Goal: Task Accomplishment & Management: Manage account settings

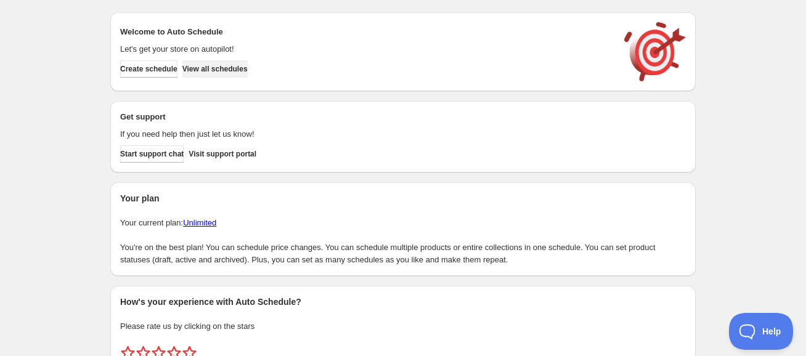
click at [248, 71] on span "View all schedules" at bounding box center [214, 69] width 65 height 10
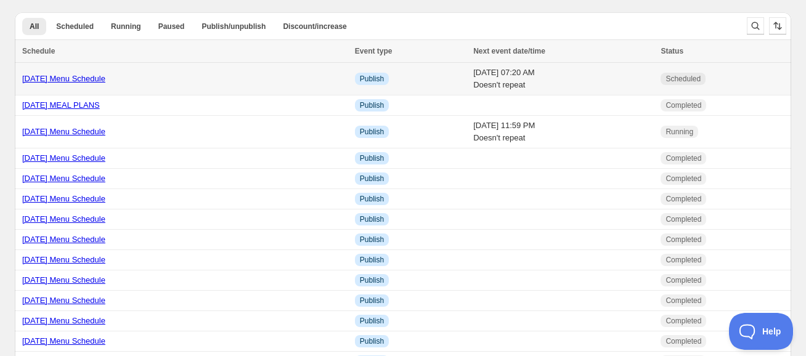
click at [76, 79] on link "8/29/25 Menu Schedule" at bounding box center [63, 78] width 83 height 9
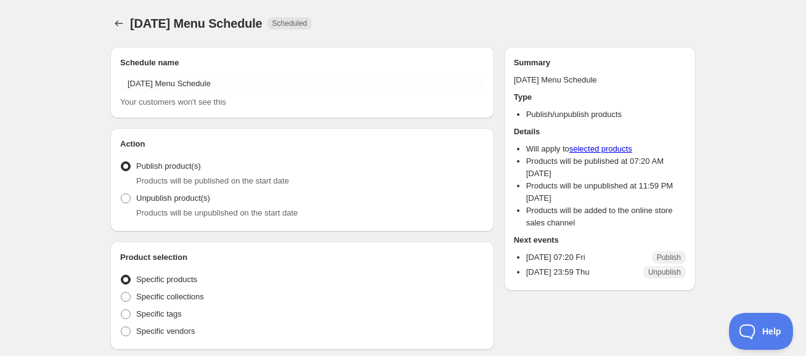
radio input "true"
checkbox input "true"
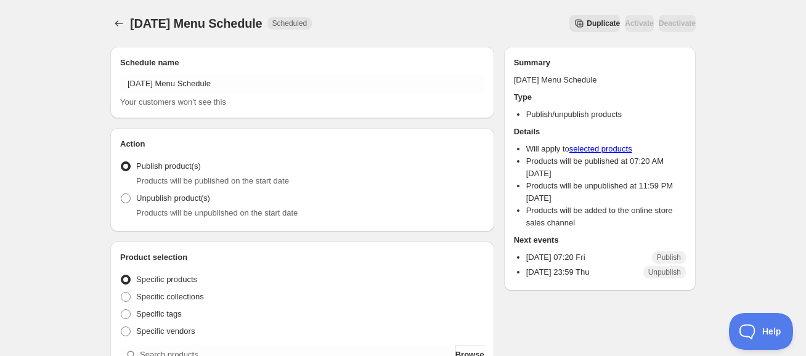
click at [569, 17] on button "Duplicate" at bounding box center [594, 23] width 51 height 17
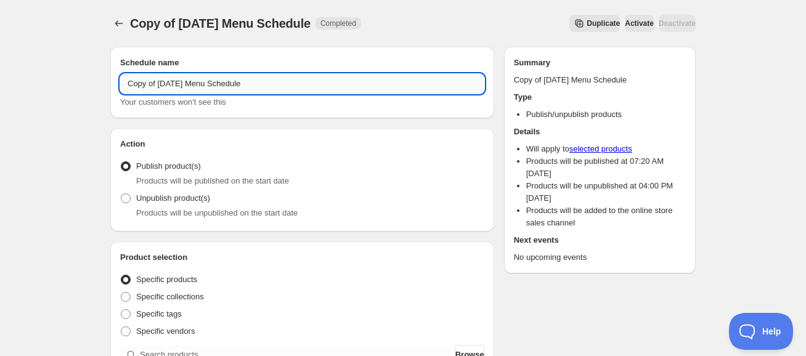
drag, startPoint x: 191, startPoint y: 84, endPoint x: 173, endPoint y: 83, distance: 17.9
click at [190, 84] on input "Copy of 8/29/25 Menu Schedule" at bounding box center [302, 84] width 364 height 20
click at [163, 86] on input "Copy of 8/29/25 Menu Schedule" at bounding box center [302, 84] width 364 height 20
click at [177, 81] on input "Copy of 9/29/25 Menu Schedule" at bounding box center [302, 84] width 364 height 20
click at [174, 83] on input "Copy of 9/29/25 Menu Schedule" at bounding box center [302, 84] width 364 height 20
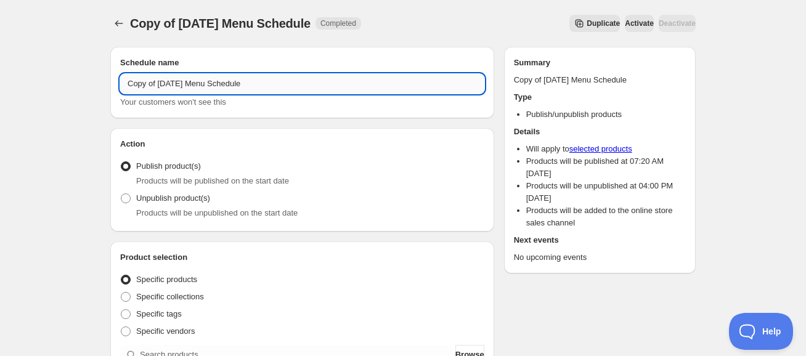
click at [176, 82] on input "Copy of 9/29/25 Menu Schedule" at bounding box center [302, 84] width 364 height 20
drag, startPoint x: 160, startPoint y: 81, endPoint x: 122, endPoint y: 81, distance: 38.2
click at [122, 81] on input "Copy of [DATE] Menu Schedule" at bounding box center [302, 84] width 364 height 20
type input "[DATE] Menu Schedule"
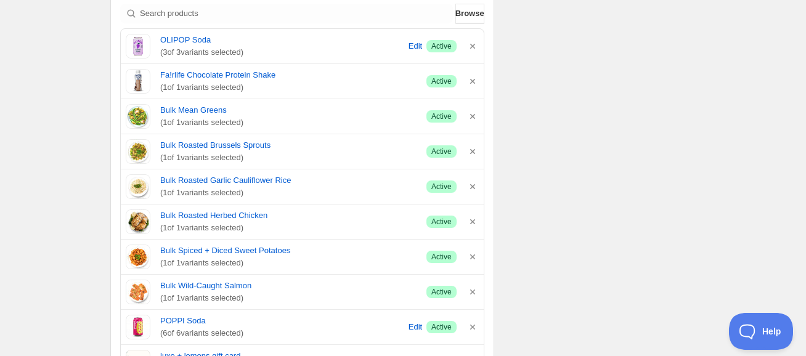
scroll to position [686, 0]
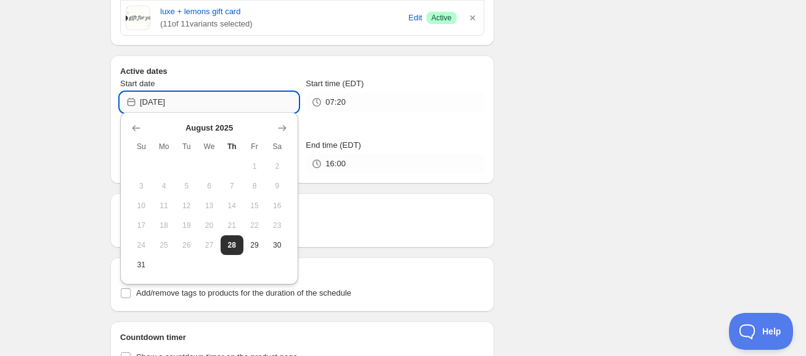
click at [201, 100] on input "2025-08-29" at bounding box center [219, 102] width 158 height 20
click at [283, 124] on icon "Show next month, September 2025" at bounding box center [282, 128] width 12 height 12
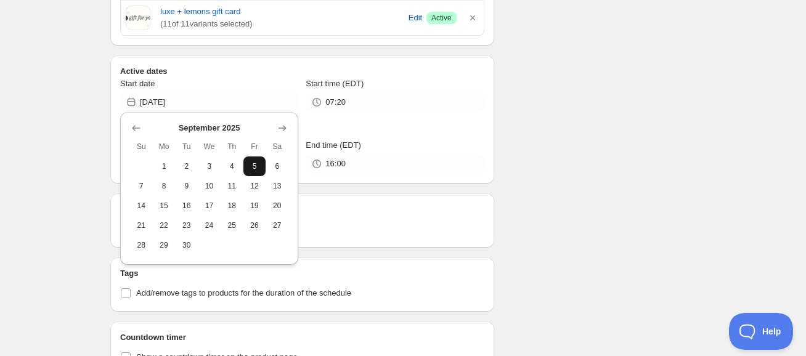
click at [259, 164] on span "5" at bounding box center [254, 166] width 13 height 10
type input "[DATE]"
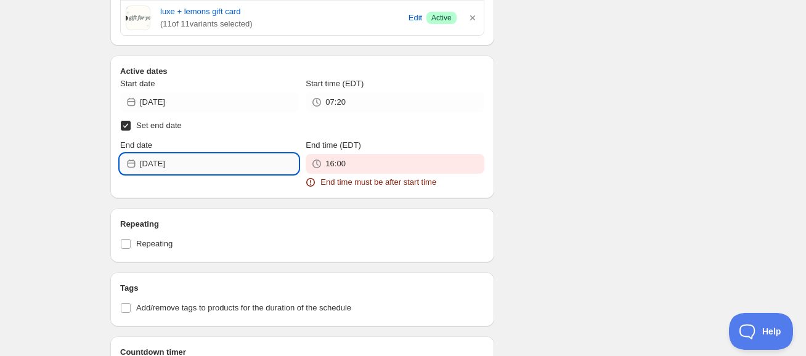
click at [214, 162] on input "[DATE]" at bounding box center [219, 164] width 158 height 20
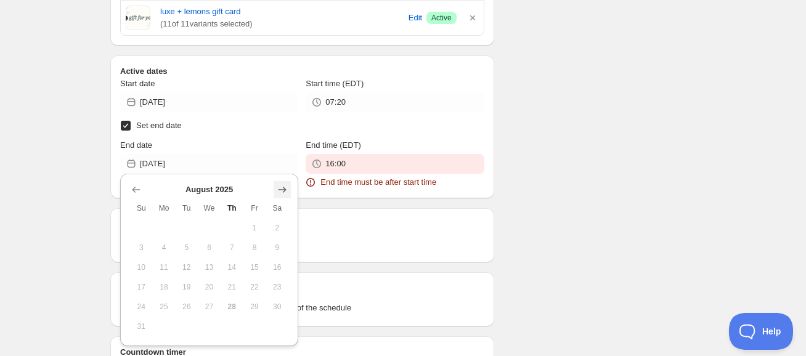
click at [290, 185] on button "Show next month, September 2025" at bounding box center [282, 189] width 17 height 17
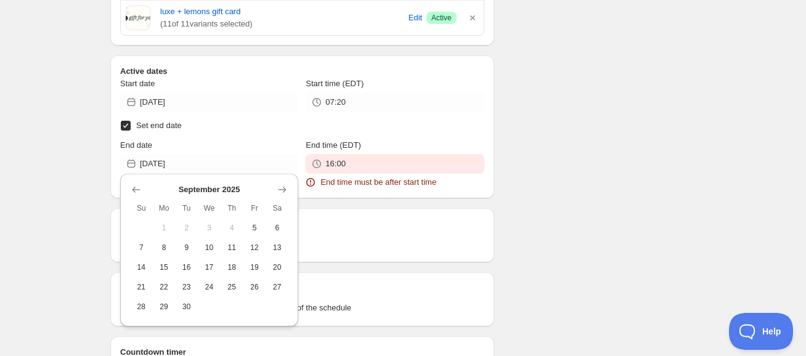
drag, startPoint x: 237, startPoint y: 243, endPoint x: 267, endPoint y: 225, distance: 35.4
click at [237, 243] on span "11" at bounding box center [231, 248] width 13 height 10
type input "[DATE]"
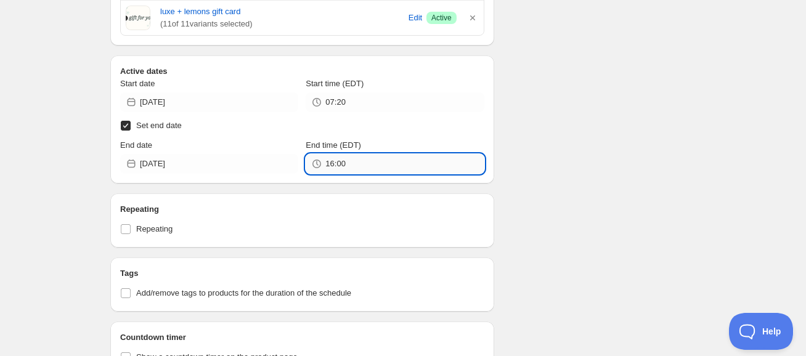
click at [335, 161] on input "16:00" at bounding box center [404, 164] width 158 height 20
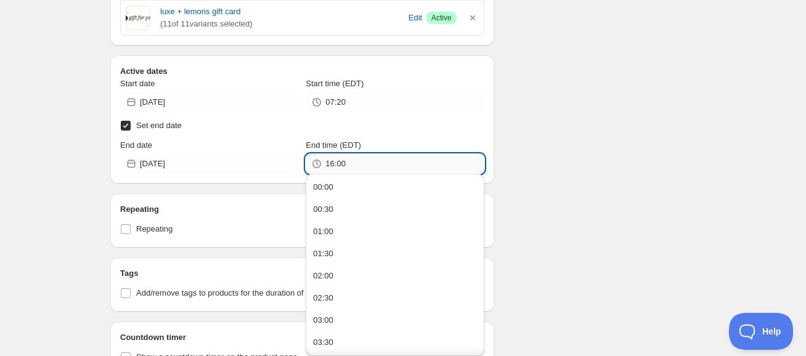
click at [335, 162] on input "16:00" at bounding box center [404, 164] width 158 height 20
type input "23:59"
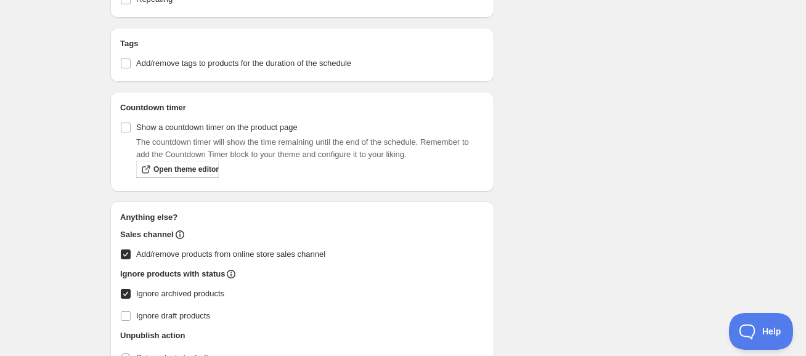
scroll to position [1001, 0]
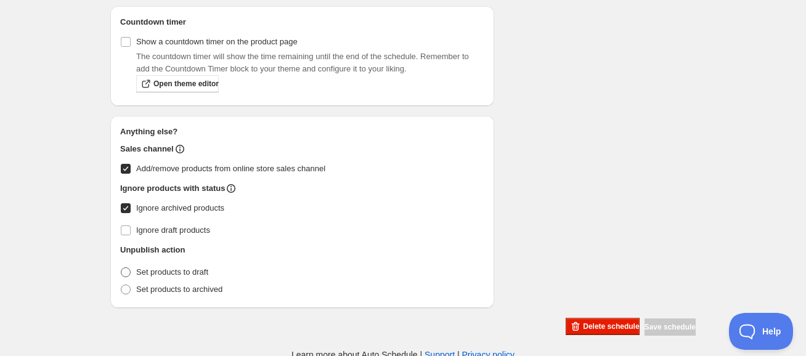
click at [182, 272] on span "Set products to draft" at bounding box center [172, 271] width 72 height 9
click at [121, 268] on input "Set products to draft" at bounding box center [121, 267] width 1 height 1
radio input "true"
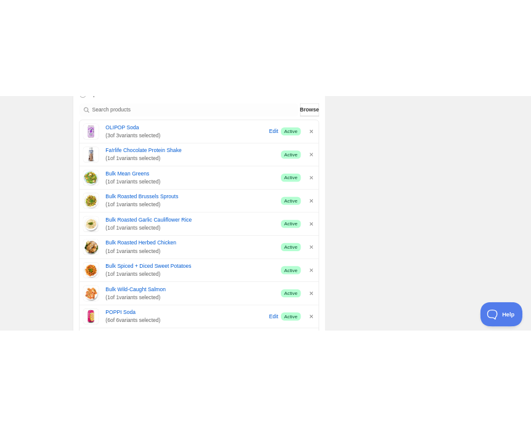
scroll to position [0, 0]
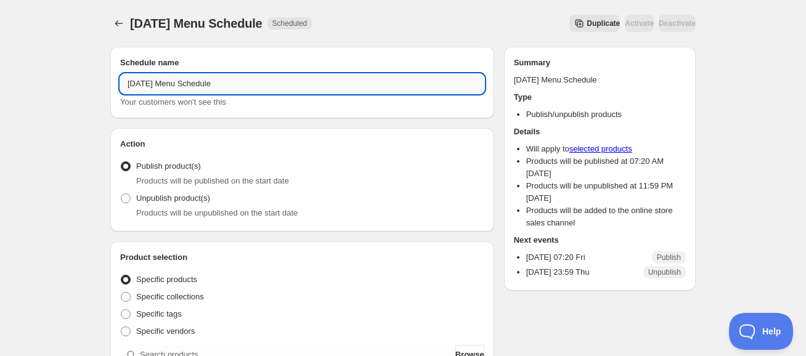
click at [244, 84] on input "[DATE] Menu Schedule" at bounding box center [302, 84] width 364 height 20
type input "[DATE] Menu Schedule"
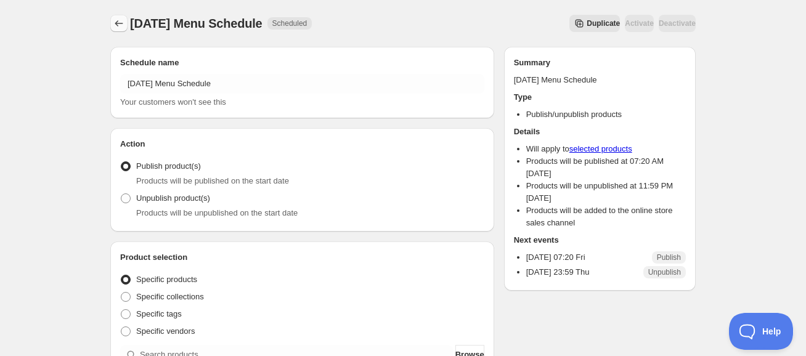
click at [114, 22] on icon "Schedules" at bounding box center [119, 23] width 12 height 12
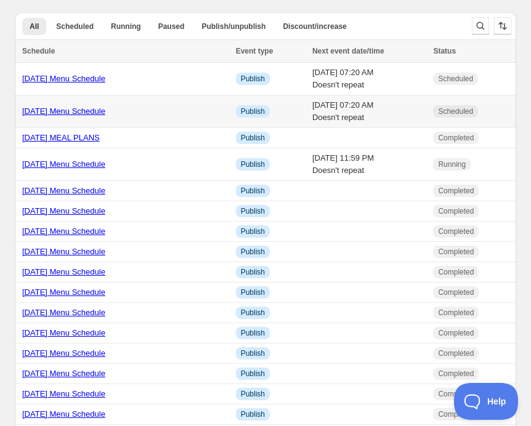
click at [70, 110] on link "[DATE] Menu Schedule" at bounding box center [63, 111] width 83 height 9
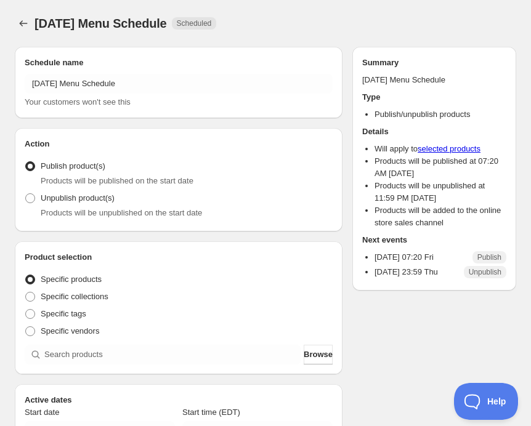
radio input "true"
checkbox input "true"
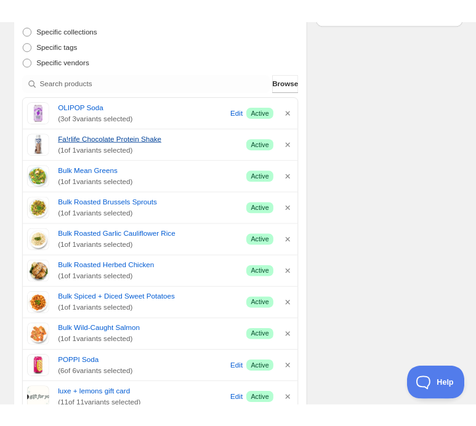
scroll to position [281, 0]
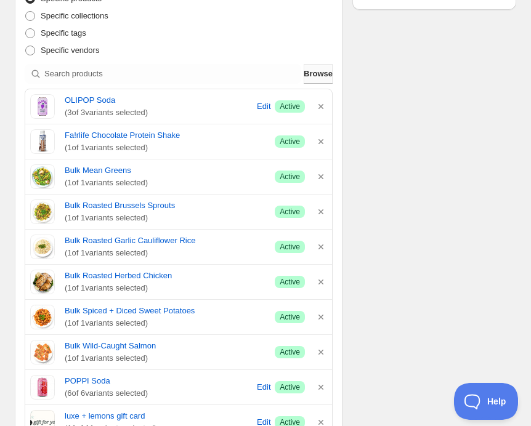
click at [323, 74] on span "Browse" at bounding box center [318, 74] width 29 height 12
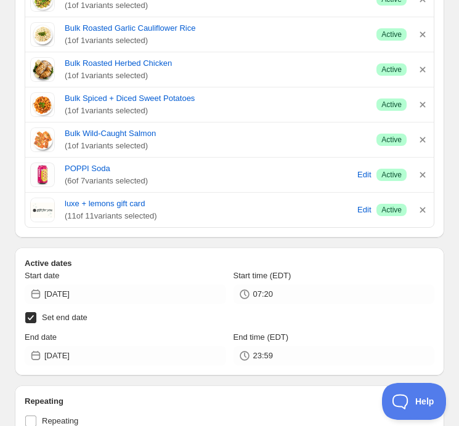
scroll to position [1394, 0]
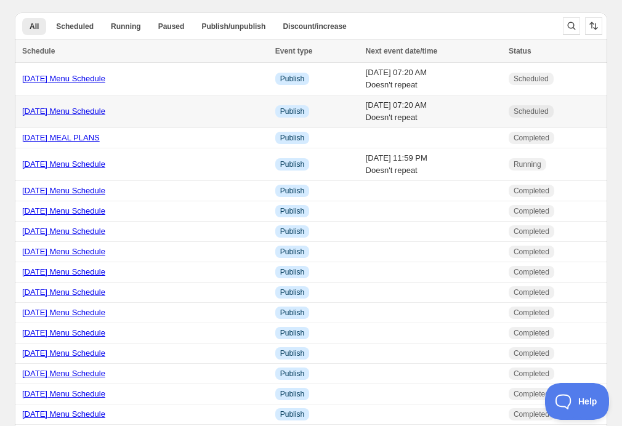
click at [52, 111] on link "[DATE] Menu Schedule" at bounding box center [63, 111] width 83 height 9
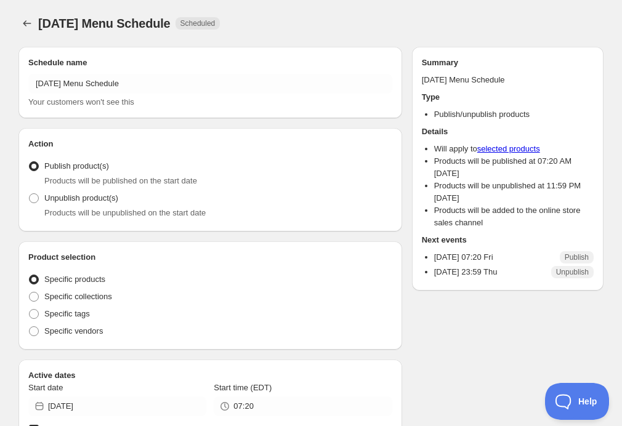
radio input "true"
checkbox input "true"
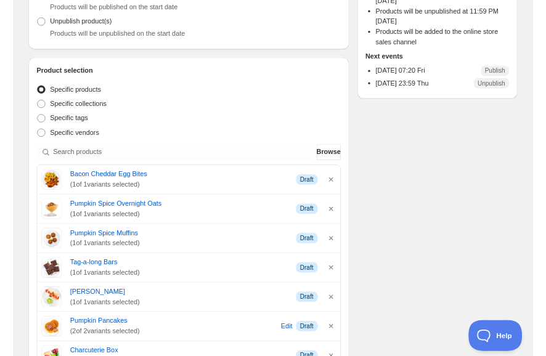
scroll to position [180, 0]
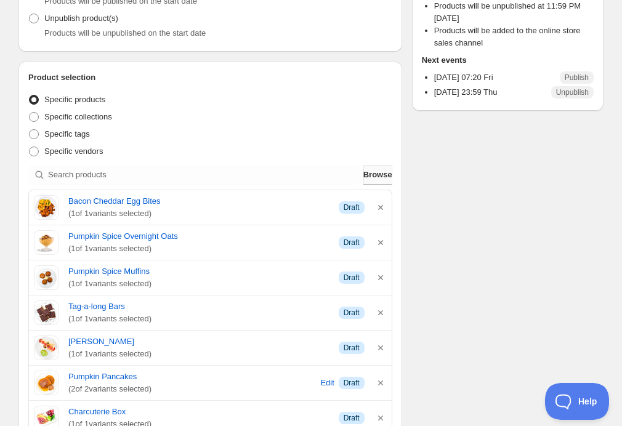
click at [380, 173] on span "Browse" at bounding box center [377, 175] width 29 height 12
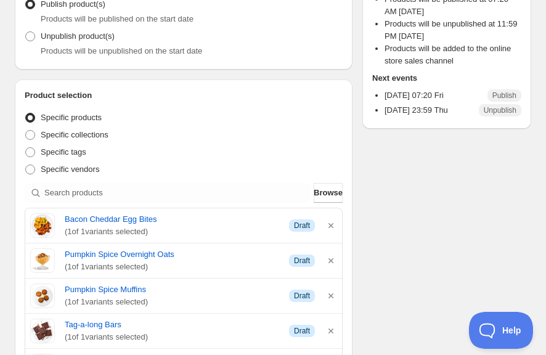
scroll to position [142, 0]
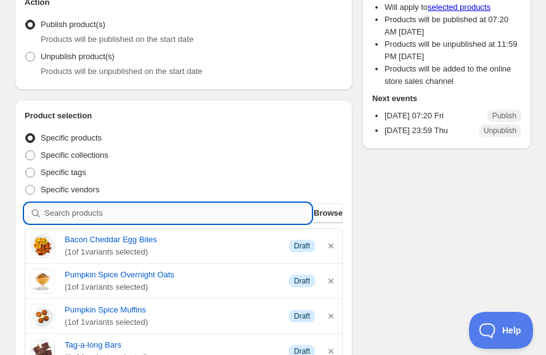
click at [95, 211] on input "search" at bounding box center [177, 213] width 267 height 20
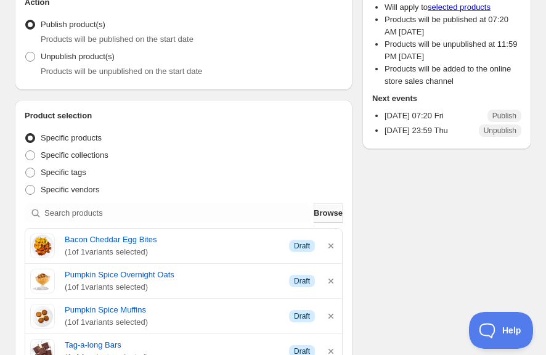
click at [328, 216] on span "Browse" at bounding box center [328, 213] width 29 height 12
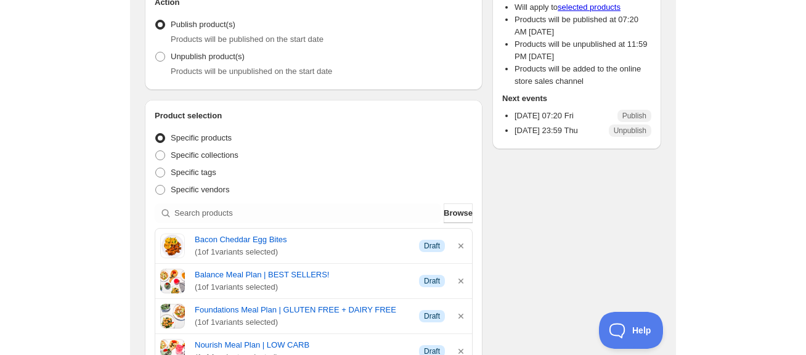
scroll to position [322, 0]
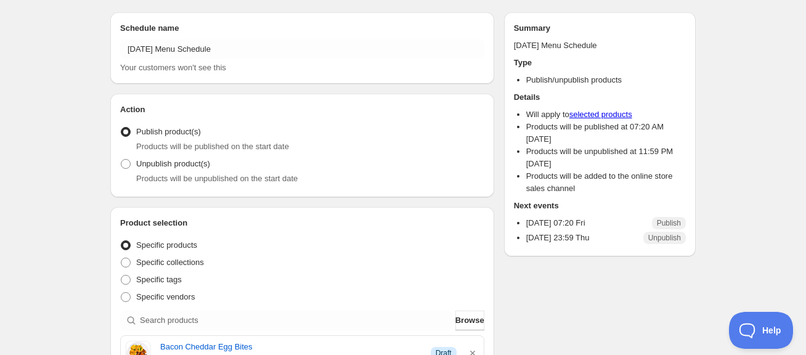
scroll to position [0, 0]
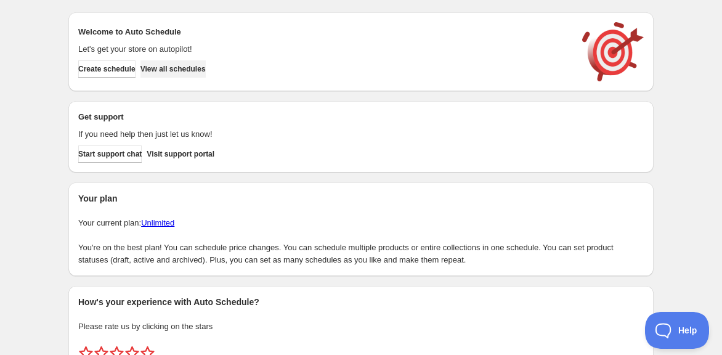
click at [190, 70] on span "View all schedules" at bounding box center [172, 69] width 65 height 10
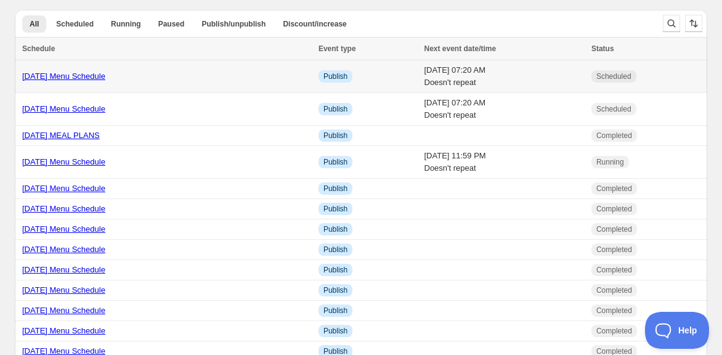
scroll to position [3, 0]
click at [78, 75] on link "[DATE] Menu Schedule" at bounding box center [63, 75] width 83 height 9
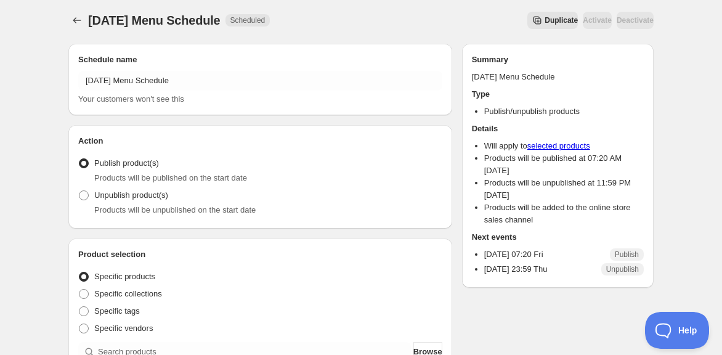
click at [545, 24] on span "Duplicate" at bounding box center [561, 20] width 33 height 10
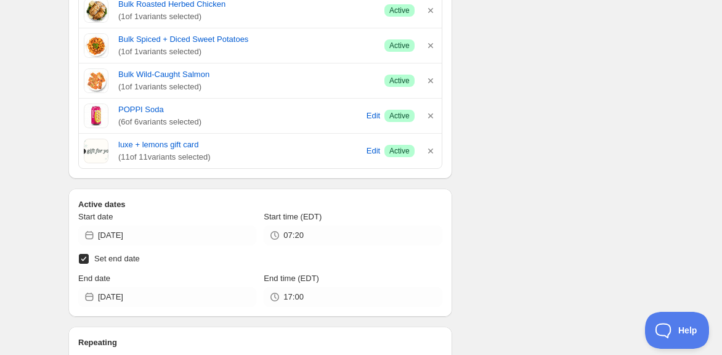
scroll to position [583, 0]
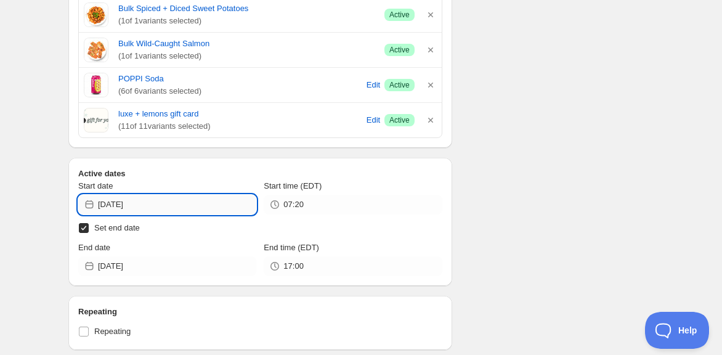
click at [150, 198] on input "[DATE]" at bounding box center [177, 205] width 158 height 20
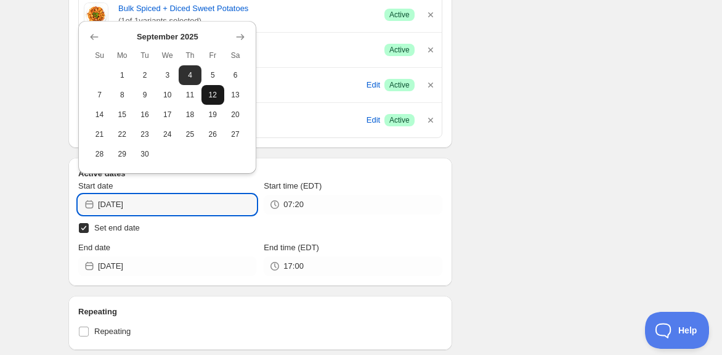
click at [218, 91] on span "12" at bounding box center [212, 95] width 13 height 10
type input "[DATE]"
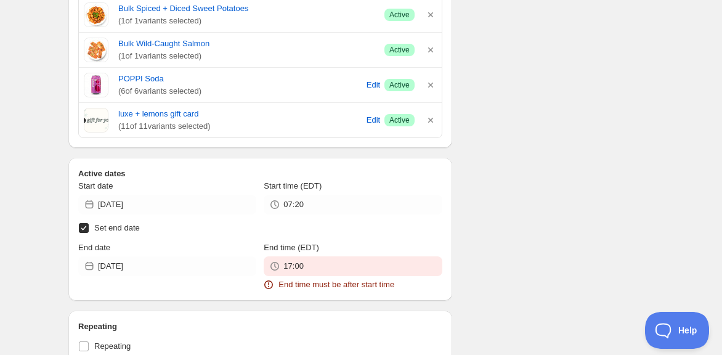
click at [156, 251] on div "End date 2025-08-28" at bounding box center [167, 259] width 178 height 35
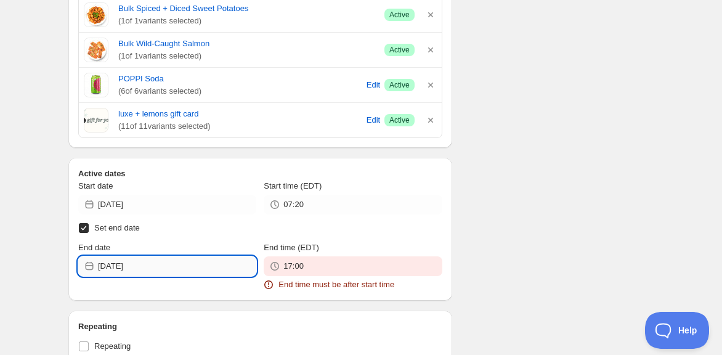
click at [159, 266] on input "2025-08-28" at bounding box center [177, 266] width 158 height 20
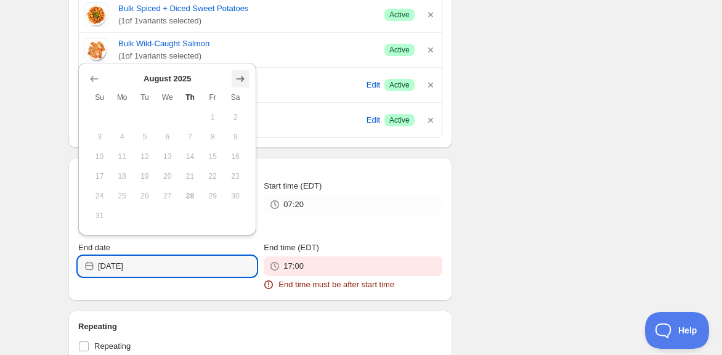
click at [246, 79] on icon "Show next month, September 2025" at bounding box center [240, 79] width 12 height 12
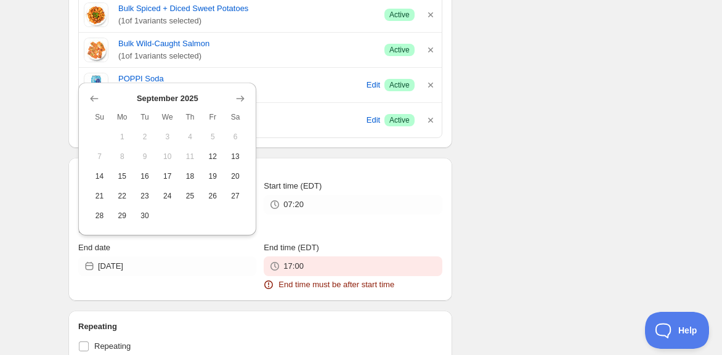
drag, startPoint x: 198, startPoint y: 178, endPoint x: 262, endPoint y: 242, distance: 90.2
click at [200, 177] on button "18" at bounding box center [190, 176] width 23 height 20
type input "2025-09-18"
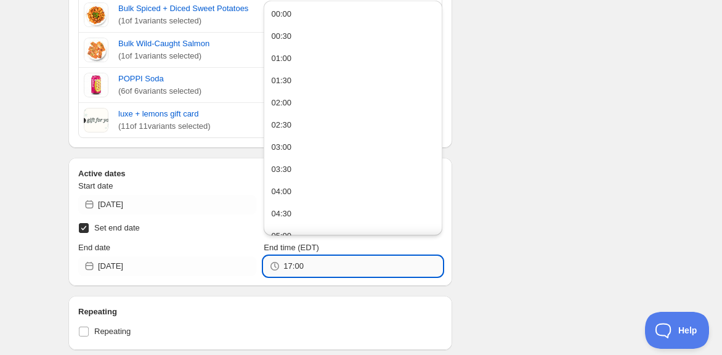
click at [333, 263] on input "17:00" at bounding box center [362, 266] width 158 height 20
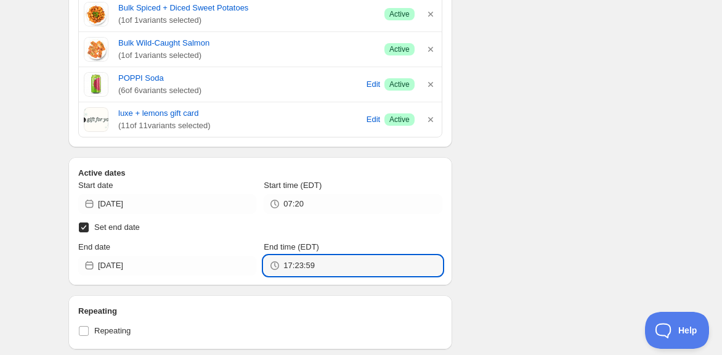
scroll to position [0, 0]
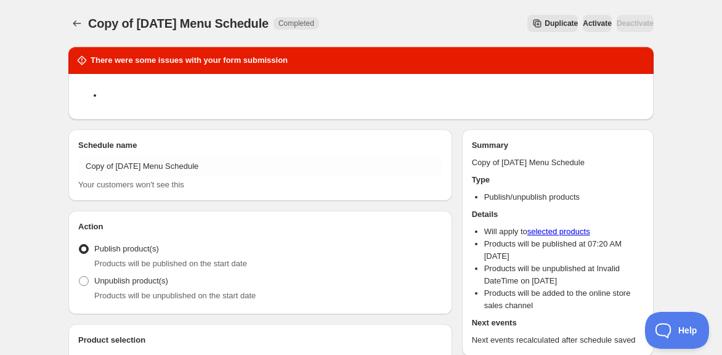
type input "17:23"
click at [134, 153] on div "Schedule name Copy of 9/05/25 Menu Schedule Your customers won't see this" at bounding box center [260, 165] width 364 height 52
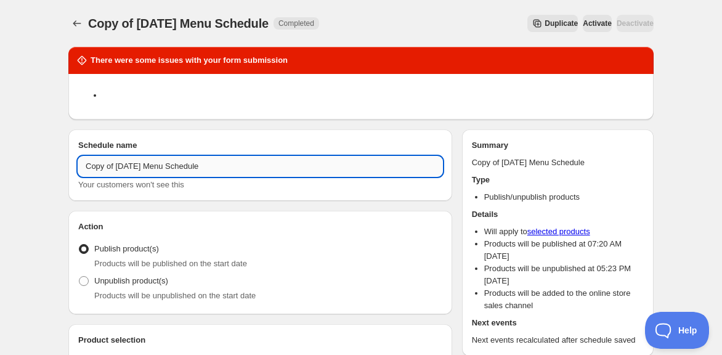
click at [130, 166] on input "Copy of 9/05/25 Menu Schedule" at bounding box center [260, 166] width 364 height 20
click at [137, 163] on input "Copy of 9/05/25 Menu Schedule" at bounding box center [260, 166] width 364 height 20
click at [134, 166] on input "Copy of 9/05/25 Menu Schedule" at bounding box center [260, 166] width 364 height 20
click at [151, 163] on input "Copy of 9/12/25 Menu Schedule" at bounding box center [260, 166] width 364 height 20
drag, startPoint x: 121, startPoint y: 164, endPoint x: 71, endPoint y: 163, distance: 49.3
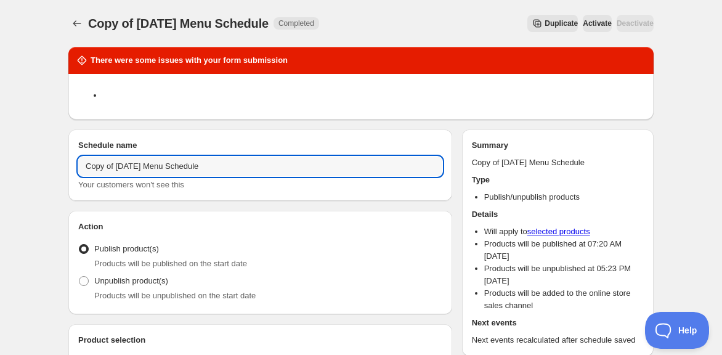
click at [71, 163] on div "Schedule name Copy of 9/12/25 Menu Schedule Your customers won't see this" at bounding box center [260, 164] width 384 height 71
type input "9/12/25 Menu Schedule"
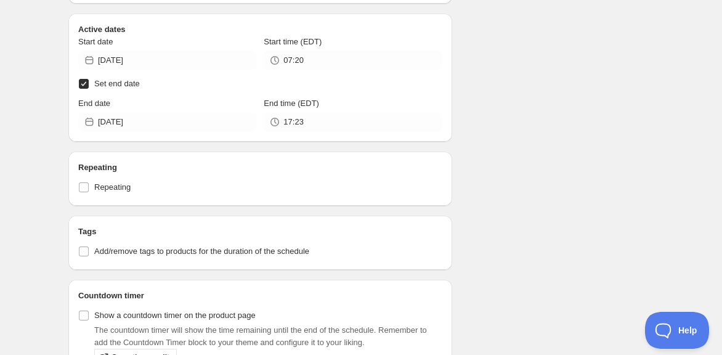
scroll to position [1085, 0]
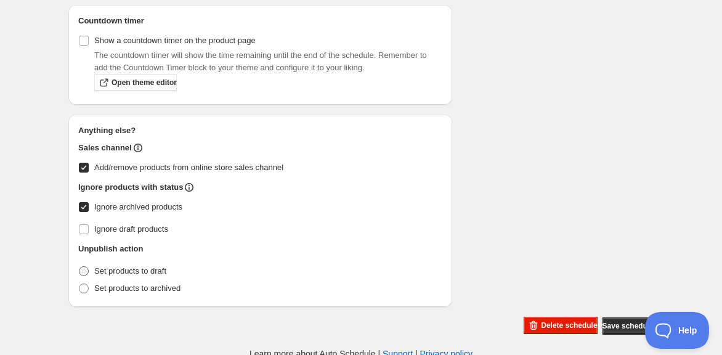
click at [99, 266] on span "Set products to draft" at bounding box center [130, 270] width 72 height 9
click at [79, 266] on input "Set products to draft" at bounding box center [79, 266] width 1 height 1
radio input "true"
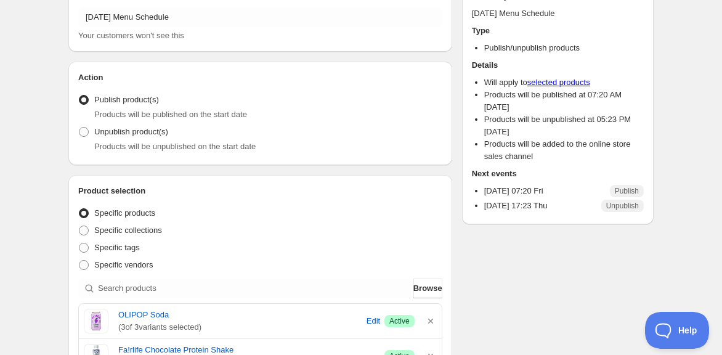
scroll to position [0, 0]
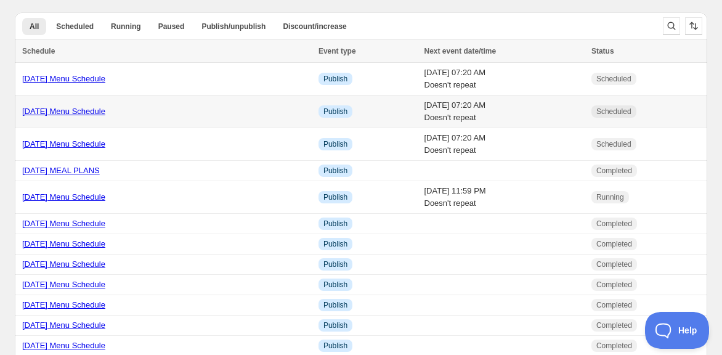
click at [95, 107] on link "9/05/25 Menu Schedule" at bounding box center [63, 111] width 83 height 9
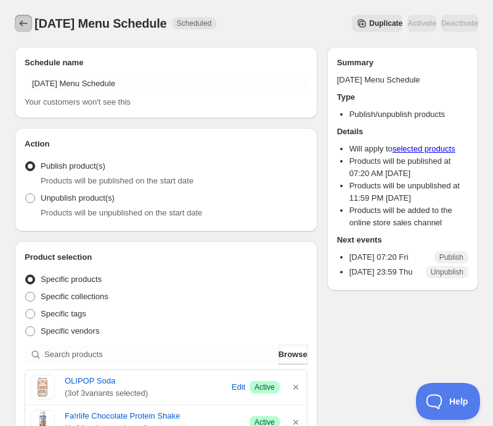
click at [26, 25] on icon "Schedules" at bounding box center [23, 23] width 12 height 12
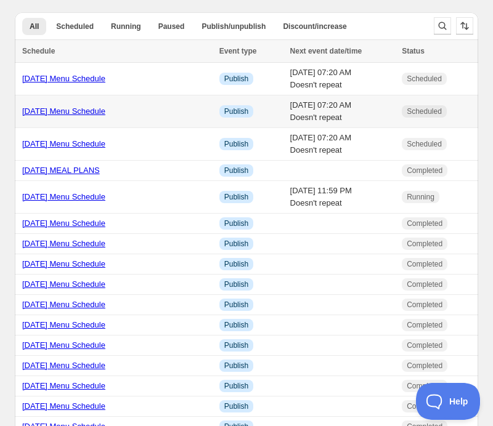
click at [79, 111] on link "9/05/25 Menu Schedule" at bounding box center [63, 111] width 83 height 9
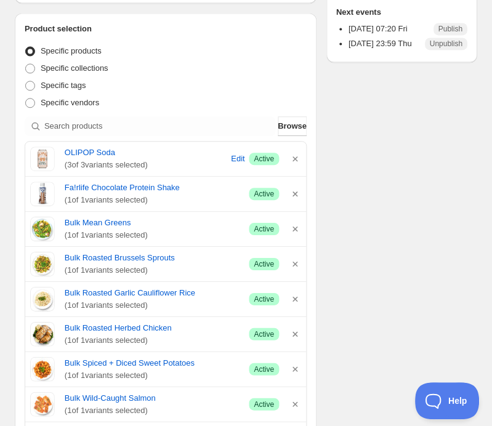
scroll to position [250, 0]
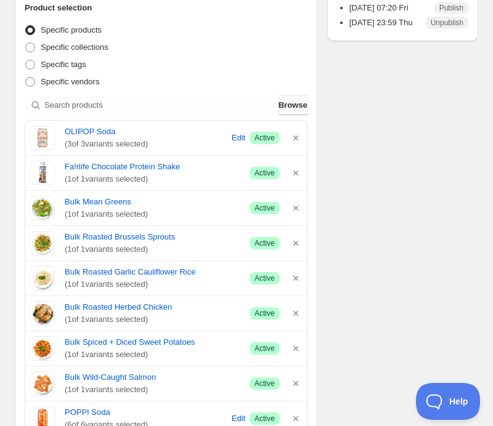
click at [286, 102] on span "Browse" at bounding box center [292, 105] width 29 height 12
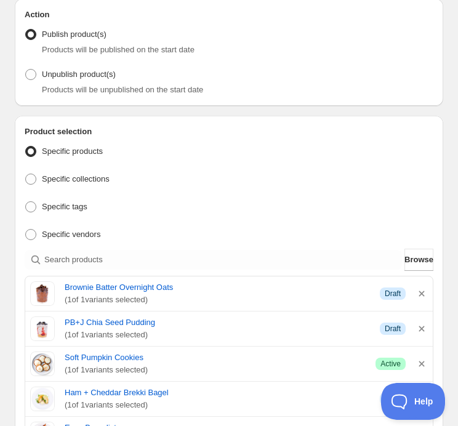
scroll to position [365, 0]
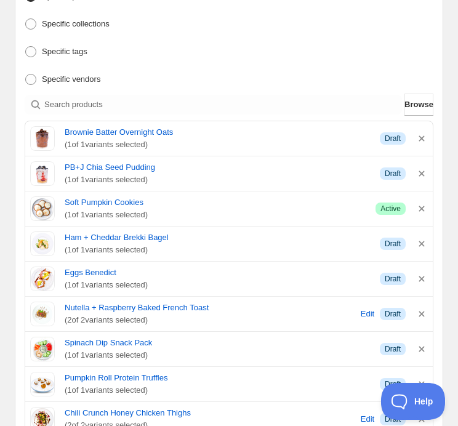
scroll to position [0, 0]
